Goal: Information Seeking & Learning: Learn about a topic

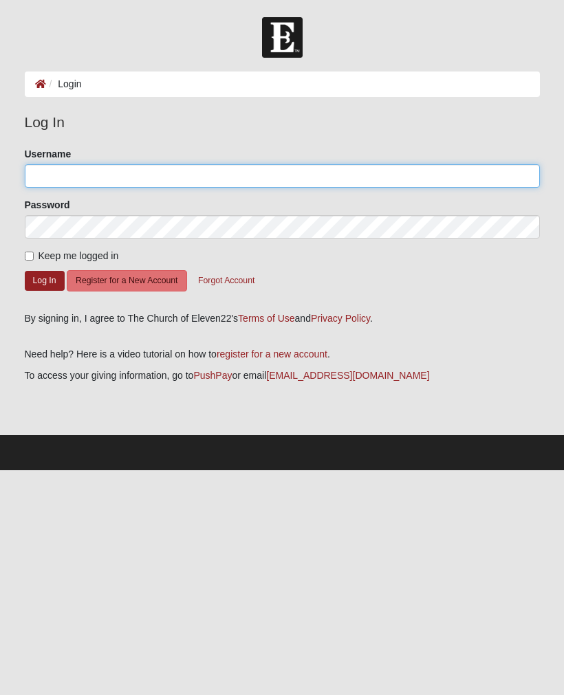
click at [191, 185] on input "Username" at bounding box center [282, 175] width 515 height 23
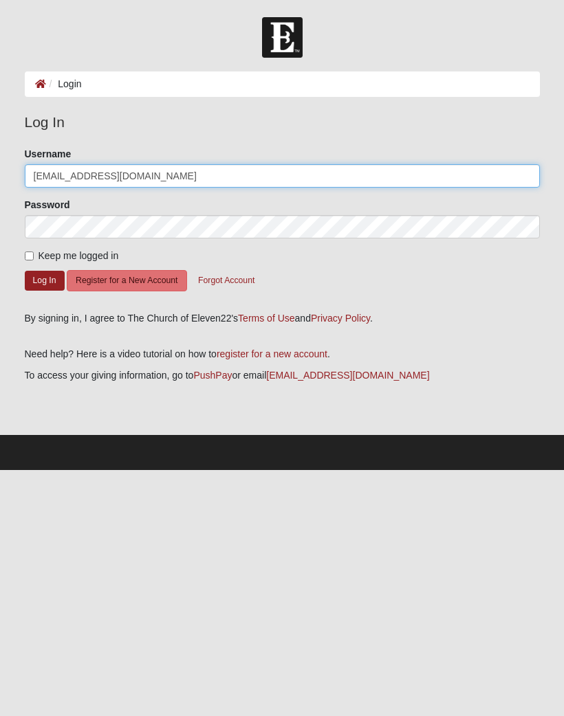
type input "davisbbteacher@bellsouth.net"
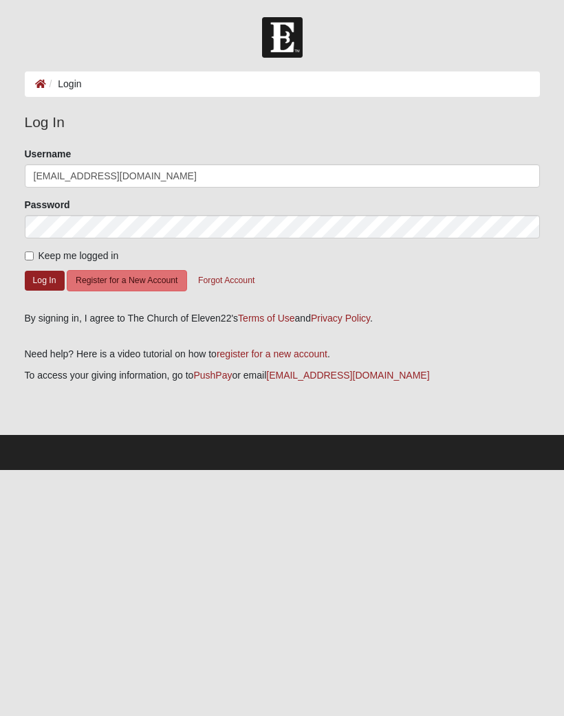
click at [43, 272] on button "Log In" at bounding box center [45, 281] width 40 height 20
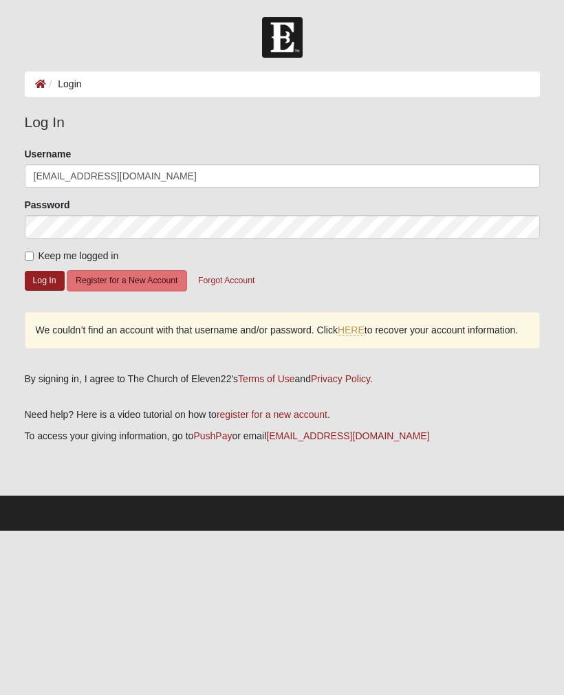
click at [364, 335] on link "HERE" at bounding box center [351, 330] width 27 height 12
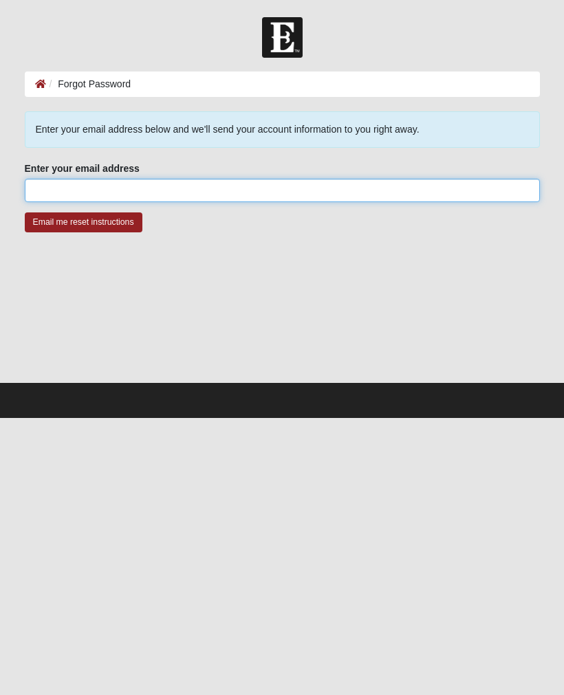
click at [149, 184] on input "Enter your email address" at bounding box center [282, 190] width 515 height 23
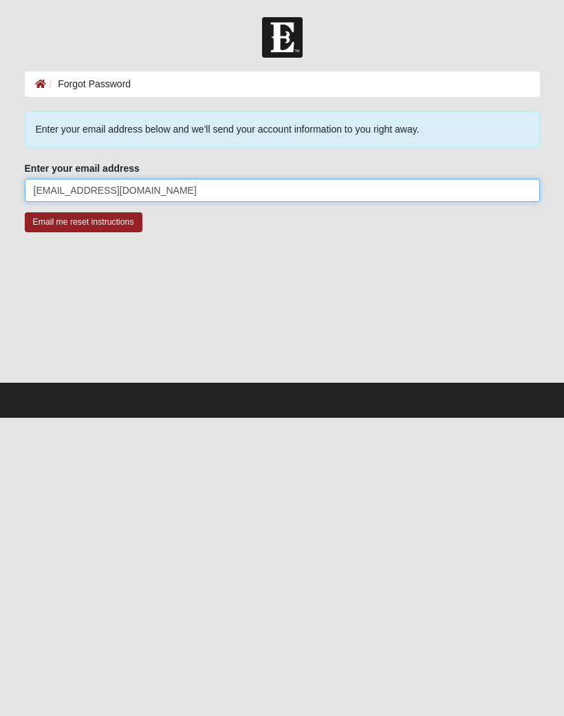
type input "brendag1959@yahoo.com"
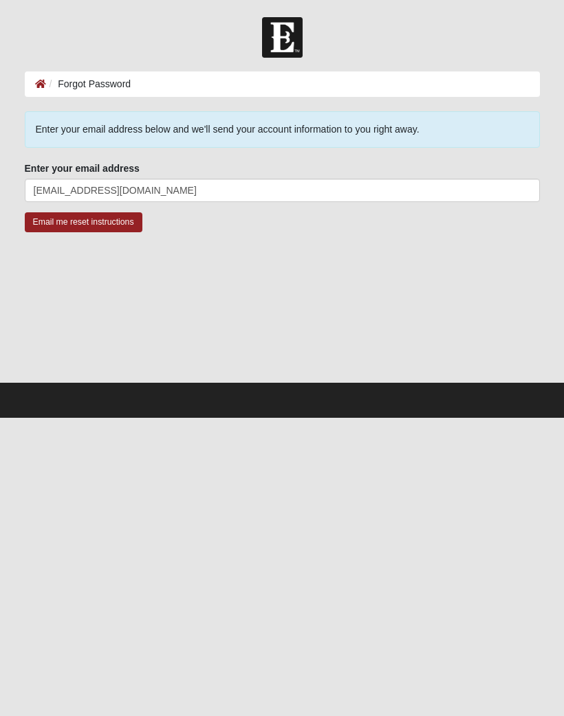
click at [116, 214] on input "Email me reset instructions" at bounding box center [84, 222] width 118 height 20
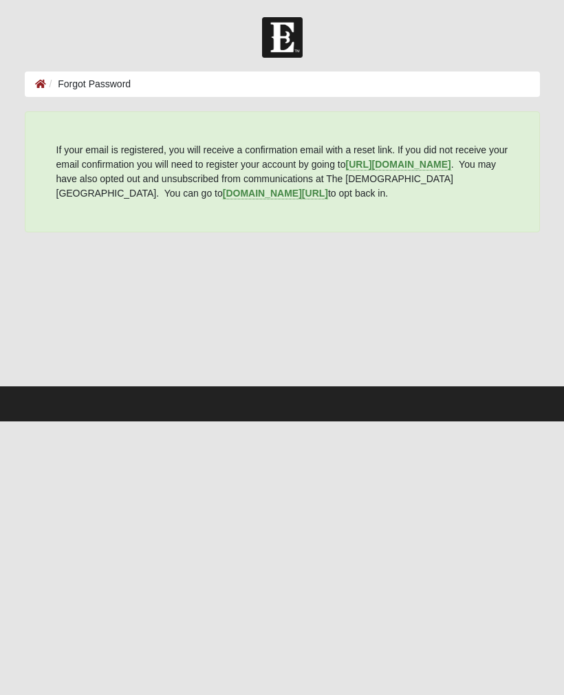
click at [221, 84] on ol "Forgot Password" at bounding box center [282, 83] width 515 height 25
click at [218, 82] on ol "Forgot Password" at bounding box center [282, 83] width 515 height 25
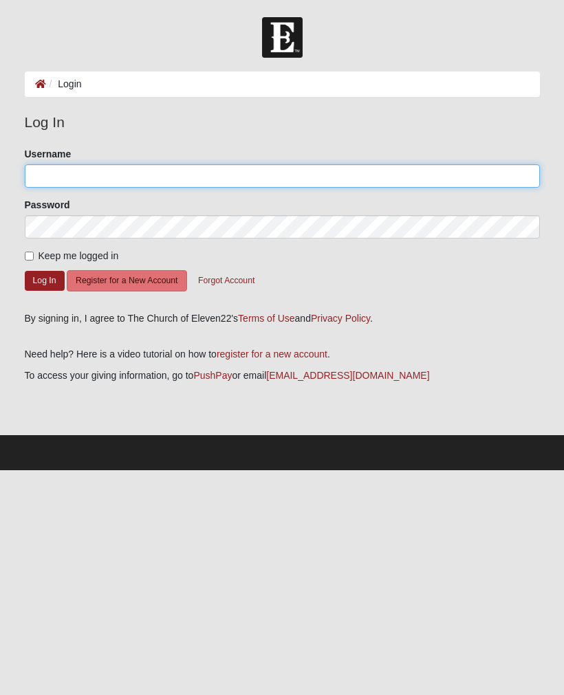
click at [195, 183] on input "Username" at bounding box center [282, 175] width 515 height 23
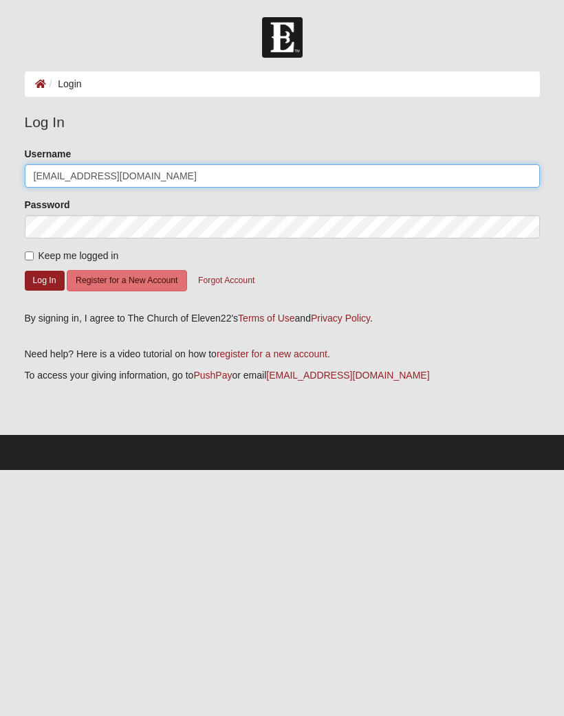
type input "davisbbteacher@bellsouth.net"
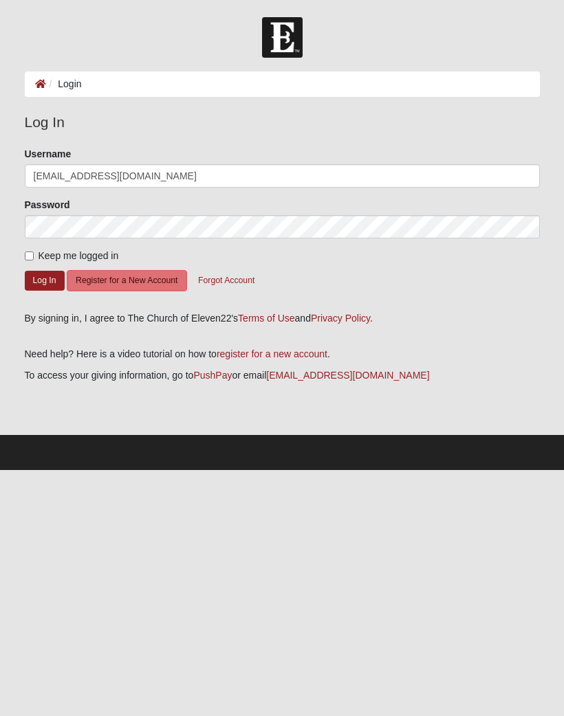
click at [36, 250] on label "Keep me logged in" at bounding box center [72, 256] width 94 height 14
click at [34, 252] on input "Keep me logged in" at bounding box center [29, 256] width 9 height 9
checkbox input "true"
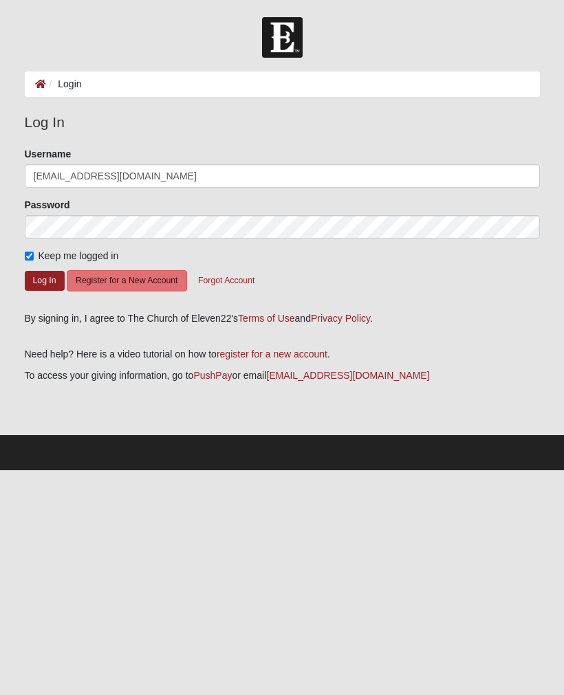
click at [49, 280] on button "Log In" at bounding box center [45, 281] width 40 height 20
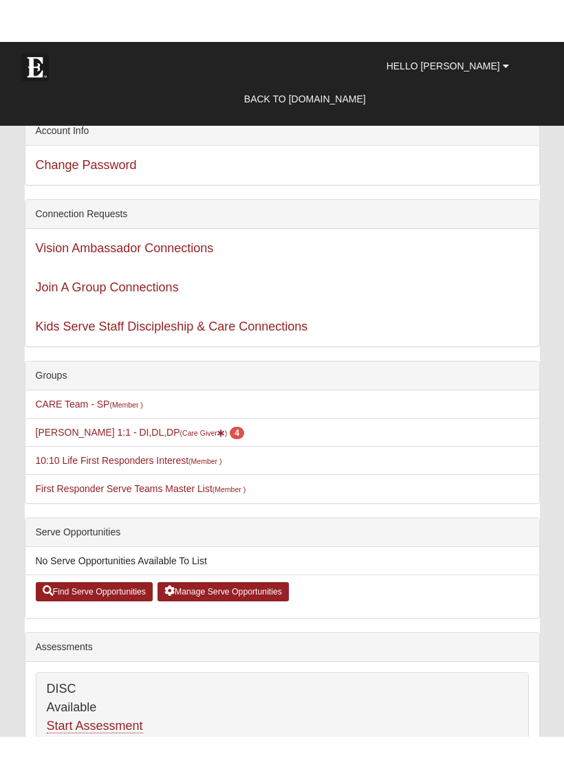
scroll to position [28, 0]
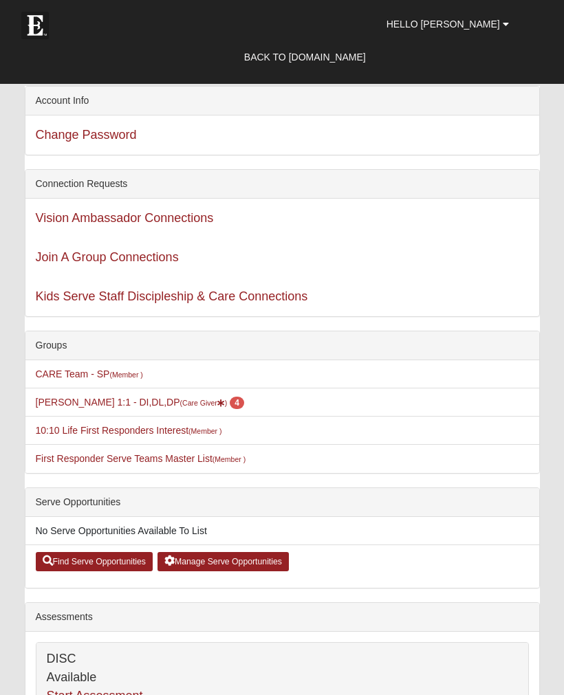
click at [175, 300] on link "Kids Serve Staff Discipleship & Care Connections" at bounding box center [172, 296] width 272 height 14
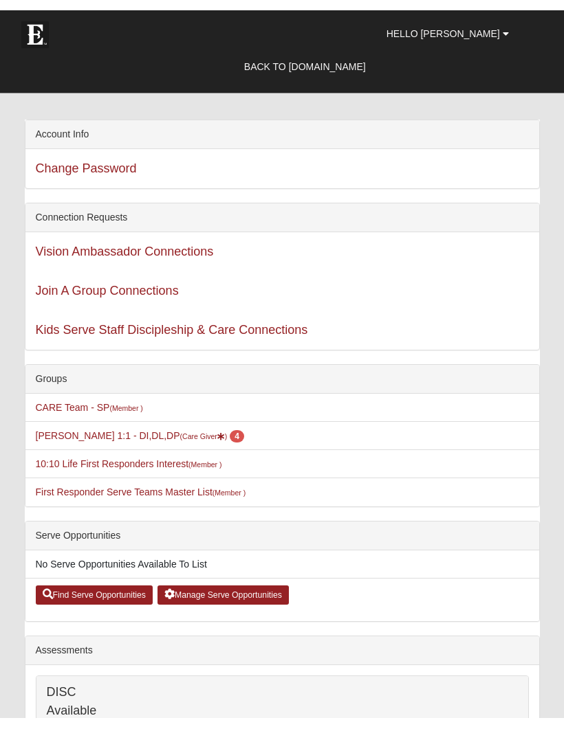
scroll to position [0, 0]
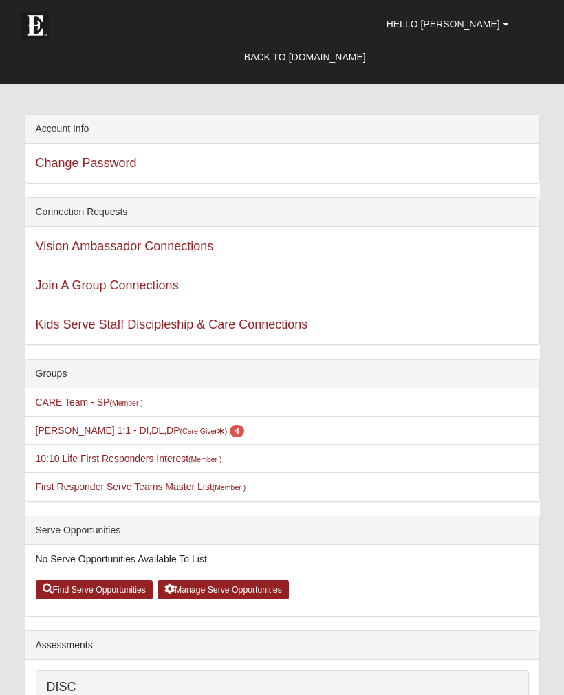
click at [167, 283] on link "Join A Group Connections" at bounding box center [107, 285] width 143 height 14
click at [505, 41] on link "Hello Brenda" at bounding box center [447, 24] width 143 height 34
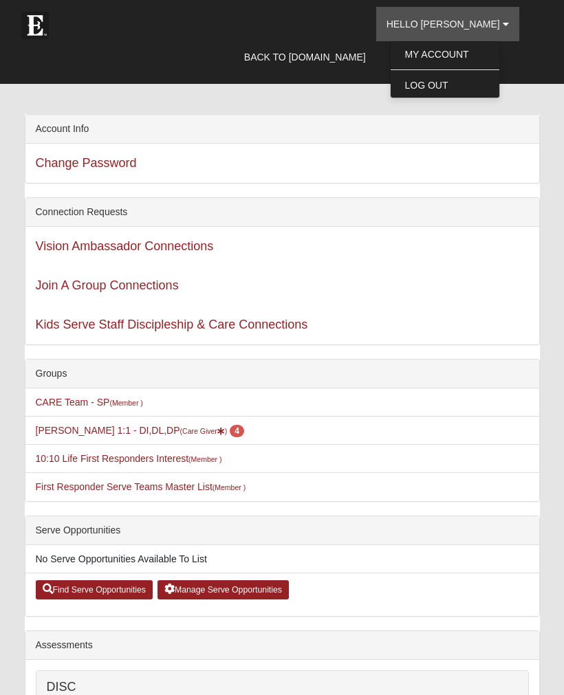
click at [485, 52] on link "My Account" at bounding box center [444, 54] width 109 height 18
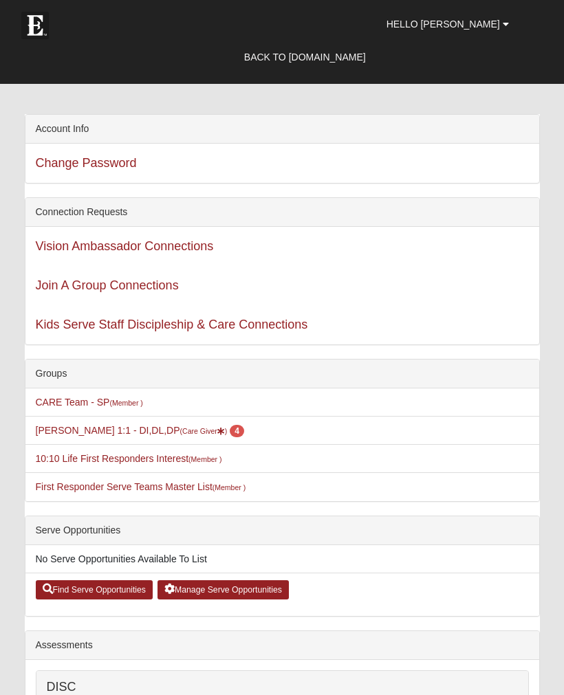
click at [511, 21] on link "Hello [PERSON_NAME]" at bounding box center [447, 24] width 143 height 34
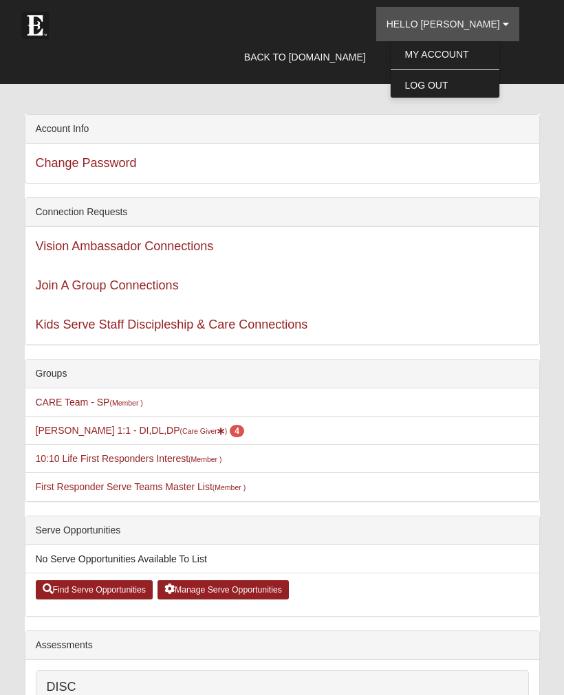
click at [480, 88] on link "Log Out" at bounding box center [444, 85] width 109 height 18
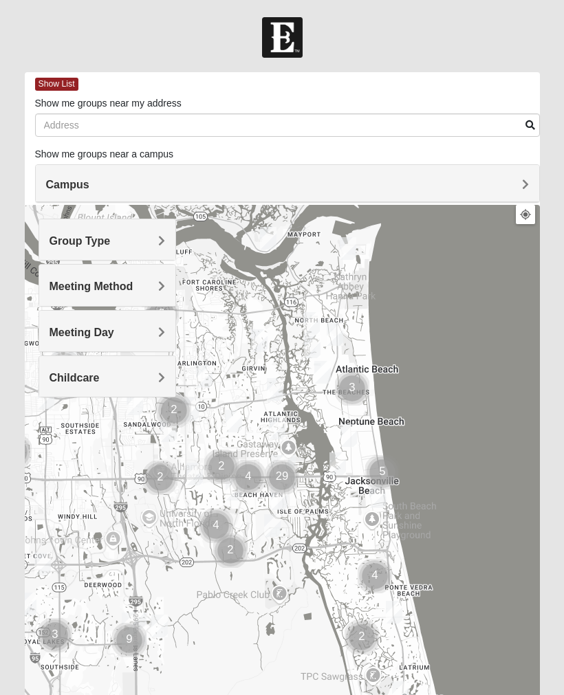
click at [151, 331] on h4 "Meeting Day" at bounding box center [106, 332] width 115 height 13
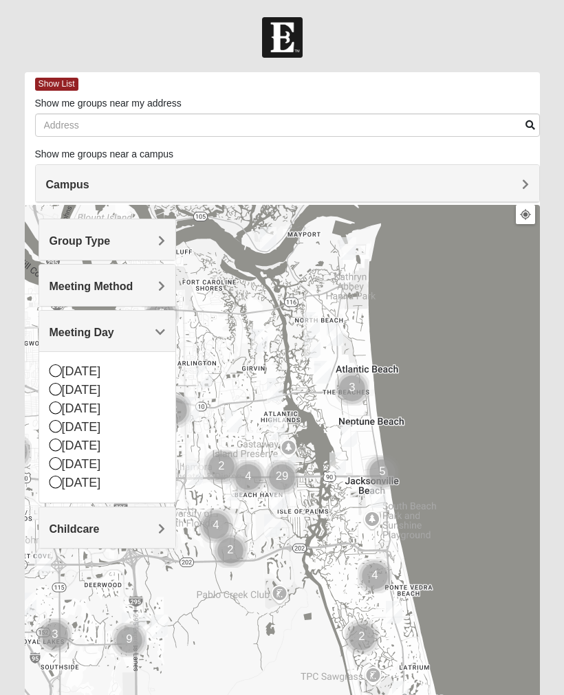
click at [59, 369] on icon at bounding box center [55, 370] width 12 height 12
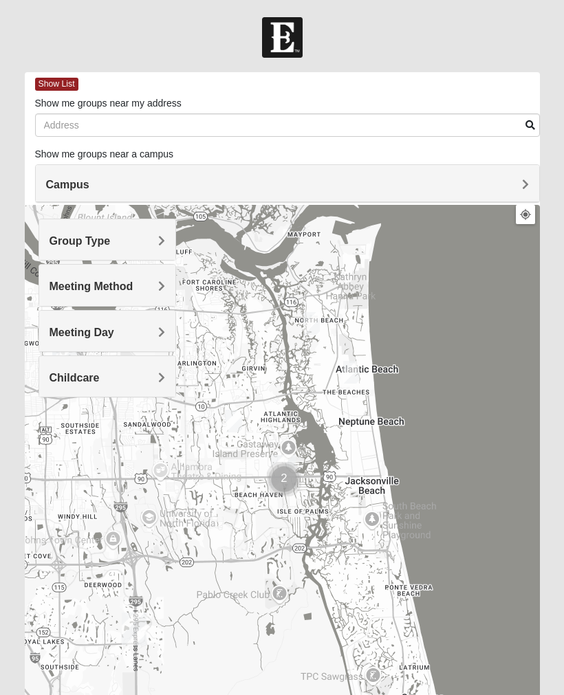
click at [166, 239] on div "Group Type" at bounding box center [107, 239] width 136 height 41
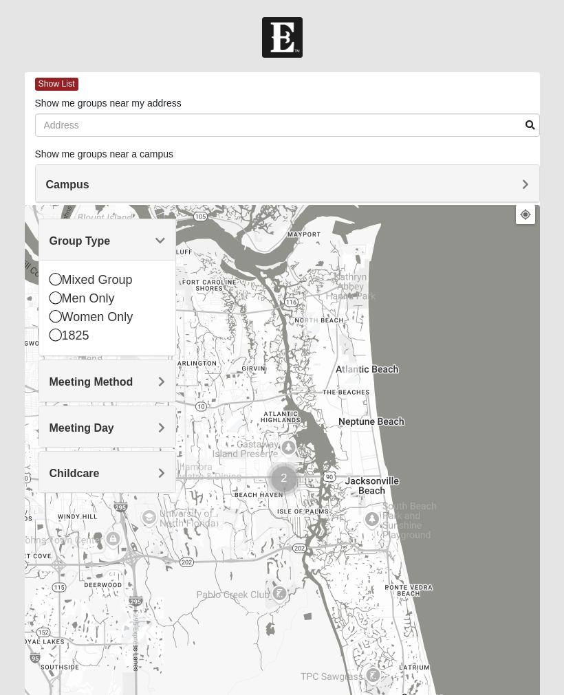
click at [61, 281] on div "Mixed Group" at bounding box center [106, 280] width 115 height 19
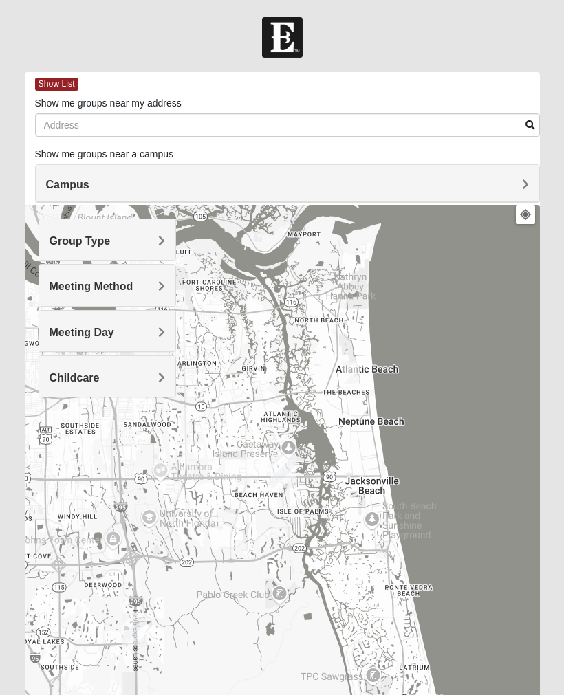
click at [133, 283] on span "Meeting Method" at bounding box center [91, 286] width 84 height 12
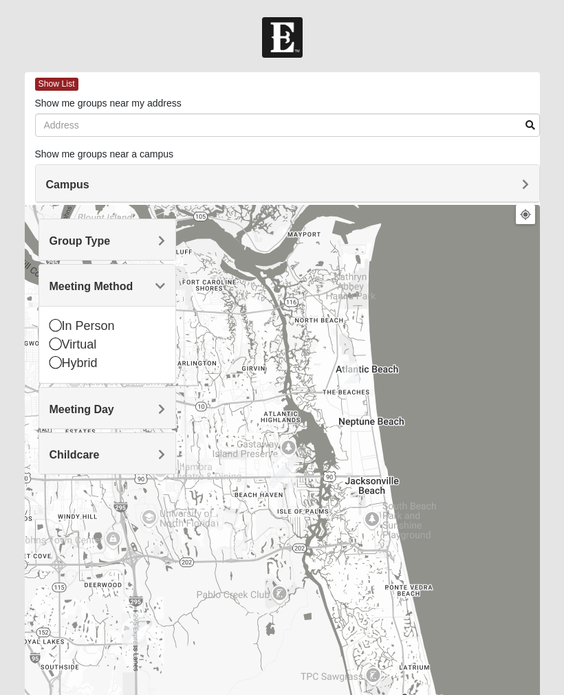
click at [61, 327] on div "In Person" at bounding box center [106, 326] width 115 height 19
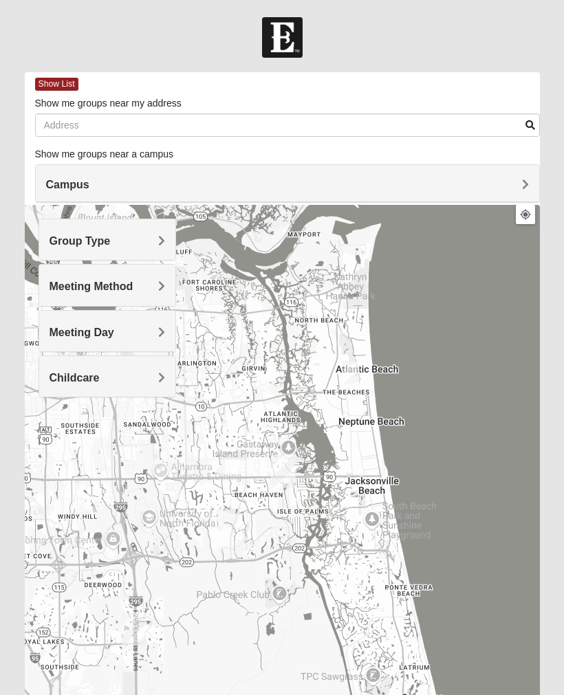
click at [89, 179] on span "Campus" at bounding box center [67, 185] width 43 height 12
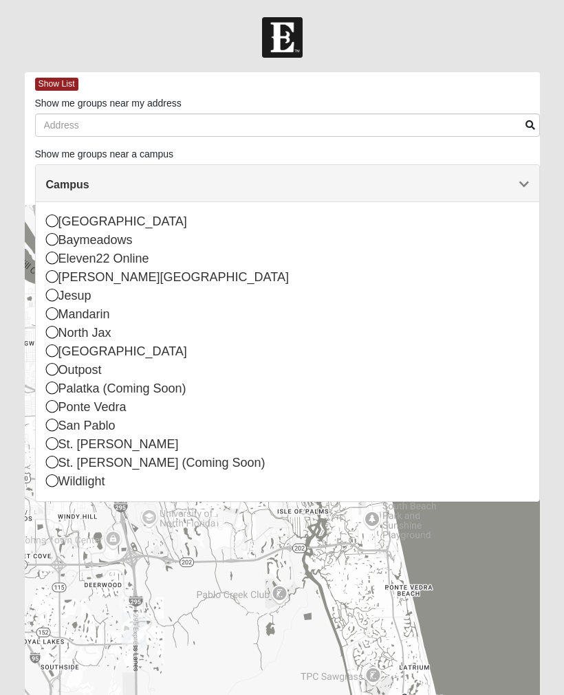
click at [54, 426] on icon at bounding box center [52, 425] width 12 height 12
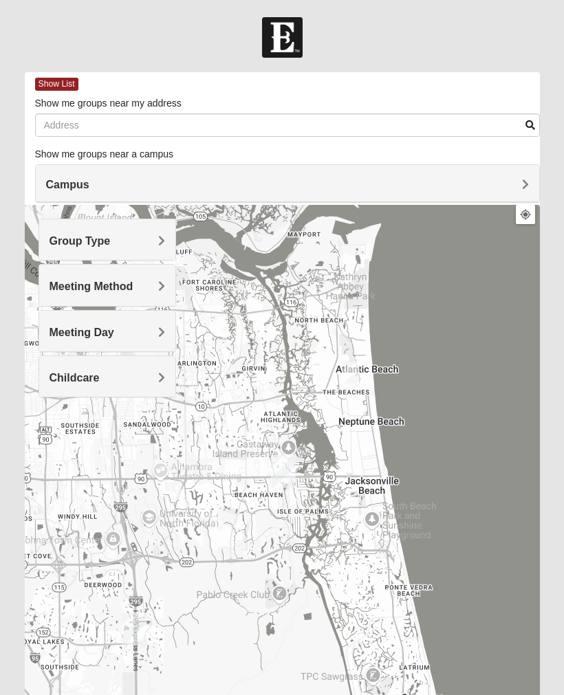
click at [516, 188] on h4 "Campus" at bounding box center [287, 184] width 483 height 13
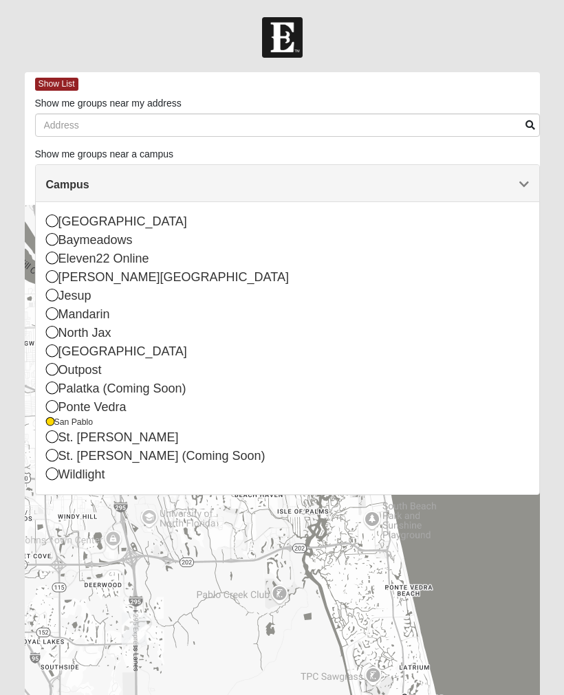
click at [61, 401] on div "Ponte Vedra" at bounding box center [287, 407] width 483 height 19
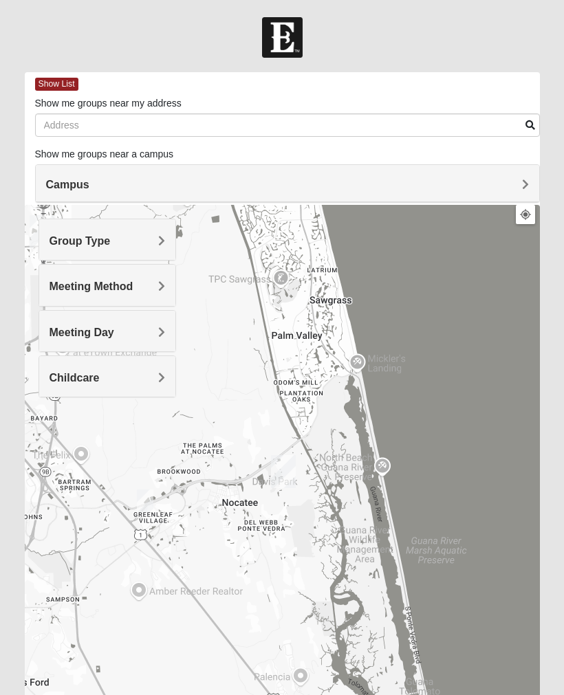
click at [520, 197] on div "Campus" at bounding box center [287, 183] width 503 height 37
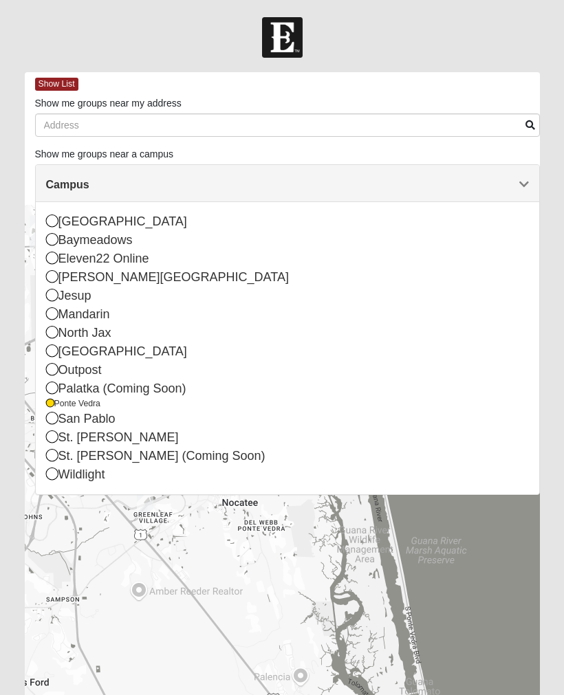
click at [59, 419] on div "San Pablo" at bounding box center [287, 419] width 483 height 19
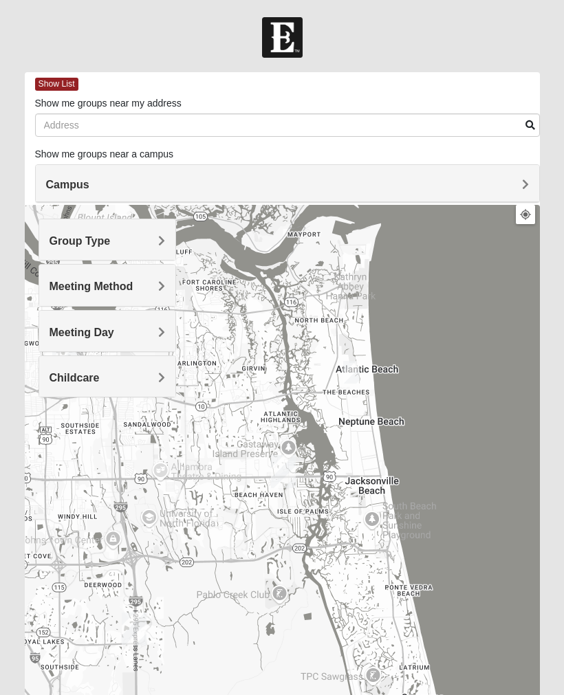
click at [523, 191] on div "Campus" at bounding box center [287, 183] width 503 height 37
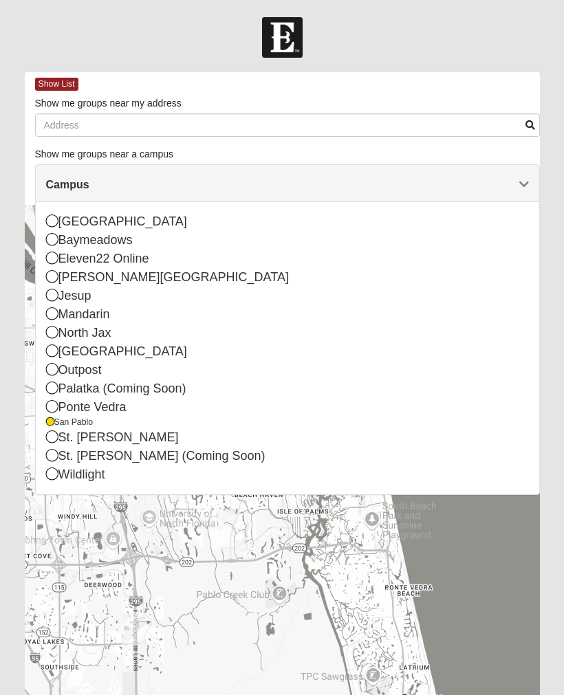
click at [533, 569] on div at bounding box center [282, 480] width 515 height 550
click at [538, 537] on div at bounding box center [282, 480] width 515 height 550
click at [524, 579] on div at bounding box center [282, 480] width 515 height 550
click at [533, 184] on div "Campus" at bounding box center [287, 183] width 503 height 37
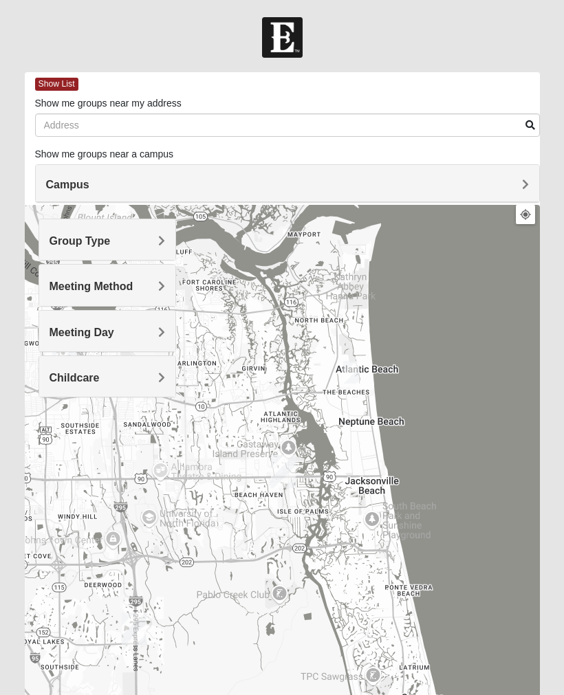
click at [148, 450] on div at bounding box center [282, 480] width 515 height 550
click at [197, 482] on div at bounding box center [282, 480] width 515 height 550
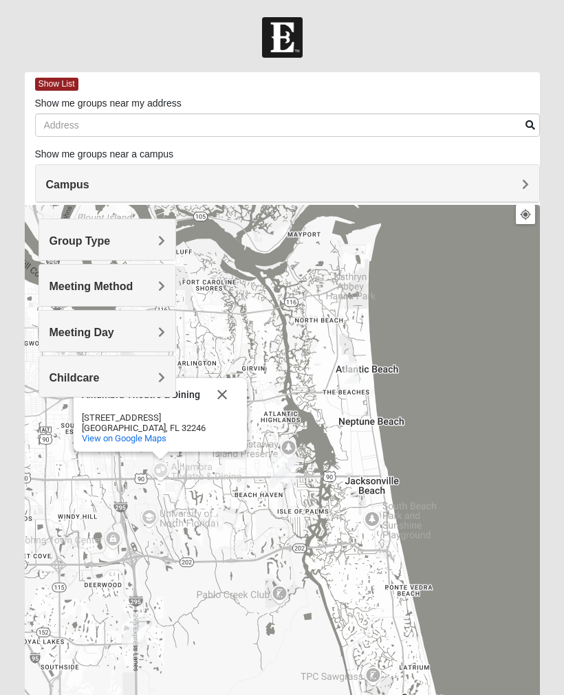
click at [316, 595] on div "[GEOGRAPHIC_DATA] & Dining [GEOGRAPHIC_DATA] & Dining [STREET_ADDRESS] View on …" at bounding box center [282, 480] width 515 height 550
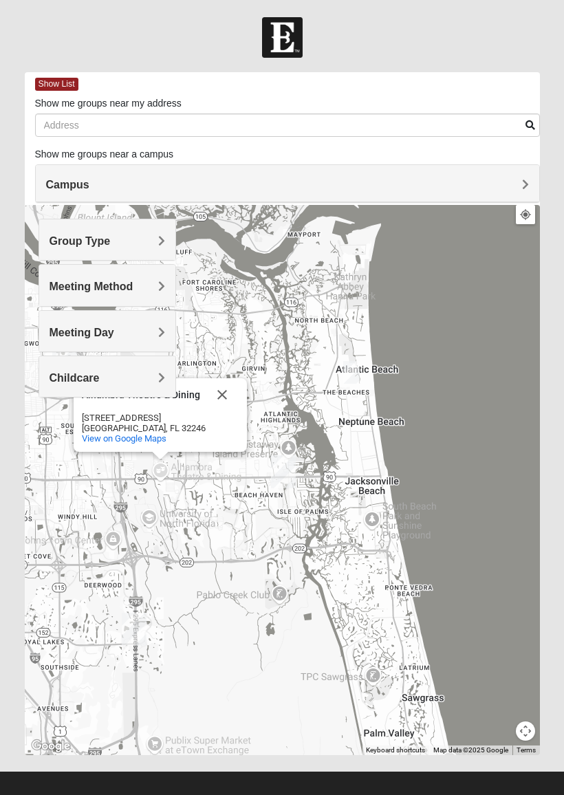
click at [301, 570] on div "[GEOGRAPHIC_DATA] & Dining [GEOGRAPHIC_DATA] & Dining [STREET_ADDRESS] View on …" at bounding box center [282, 480] width 515 height 550
click at [305, 373] on div "[GEOGRAPHIC_DATA] & Dining [GEOGRAPHIC_DATA] & Dining [STREET_ADDRESS] View on …" at bounding box center [282, 480] width 515 height 550
click at [54, 78] on span "Show List" at bounding box center [56, 84] width 43 height 13
